Goal: Information Seeking & Learning: Learn about a topic

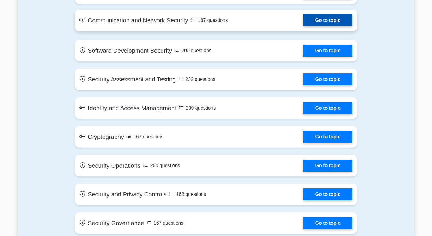
scroll to position [431, 0]
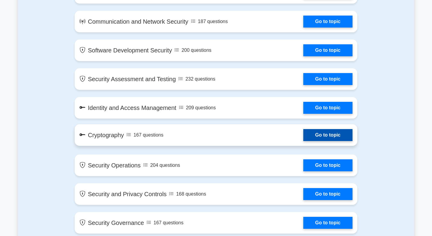
click at [303, 135] on link "Go to topic" at bounding box center [327, 135] width 49 height 12
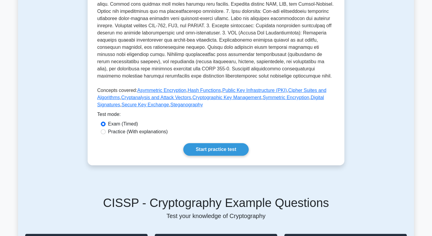
scroll to position [205, 0]
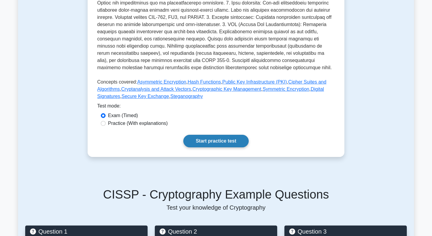
click at [208, 141] on link "Start practice test" at bounding box center [215, 141] width 65 height 13
click at [125, 127] on div "Practice (With explanations)" at bounding box center [216, 124] width 238 height 8
click at [123, 126] on label "Practice (With explanations)" at bounding box center [138, 123] width 60 height 7
click at [106, 126] on input "Practice (With explanations)" at bounding box center [103, 123] width 5 height 5
radio input "true"
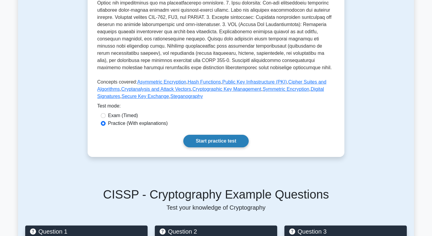
click at [209, 143] on link "Start practice test" at bounding box center [215, 141] width 65 height 13
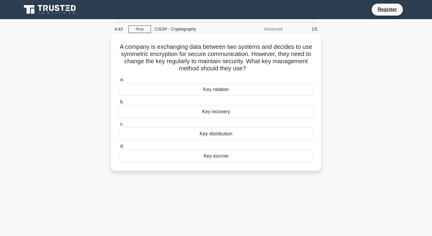
click at [224, 135] on div "Key distribution" at bounding box center [216, 134] width 194 height 13
click at [119, 126] on input "c. Key distribution" at bounding box center [119, 124] width 0 height 4
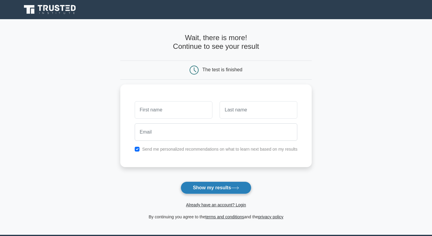
click at [215, 186] on button "Show my results" at bounding box center [216, 188] width 71 height 13
type input "[PERSON_NAME]"
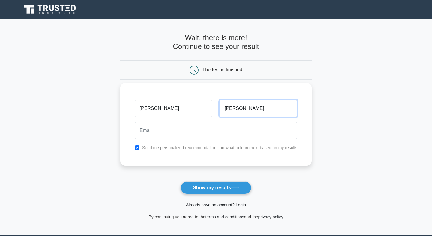
type input "[PERSON_NAME],"
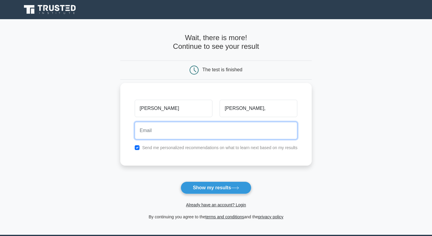
click at [194, 134] on input "email" at bounding box center [216, 130] width 163 height 17
type input "[EMAIL_ADDRESS][DOMAIN_NAME]"
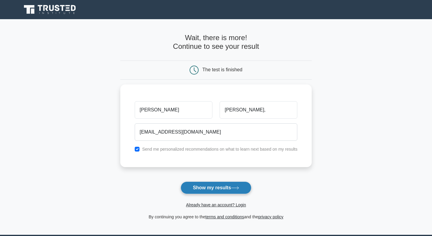
click at [220, 189] on button "Show my results" at bounding box center [216, 188] width 71 height 13
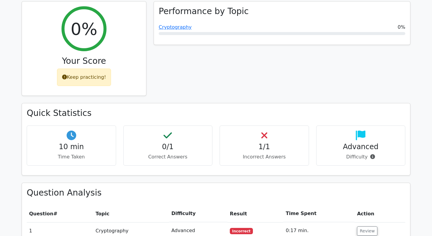
scroll to position [252, 0]
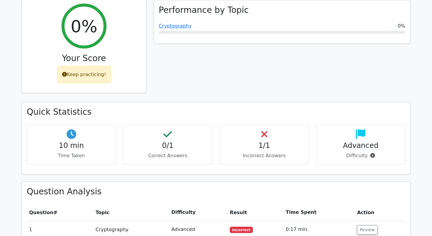
click at [97, 66] on div "Keep practicing!" at bounding box center [84, 74] width 54 height 17
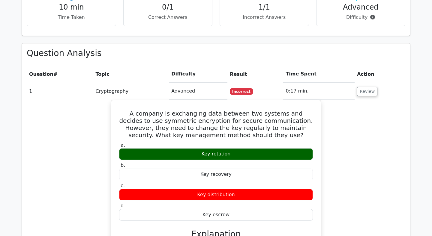
scroll to position [391, 0]
